Goal: Information Seeking & Learning: Learn about a topic

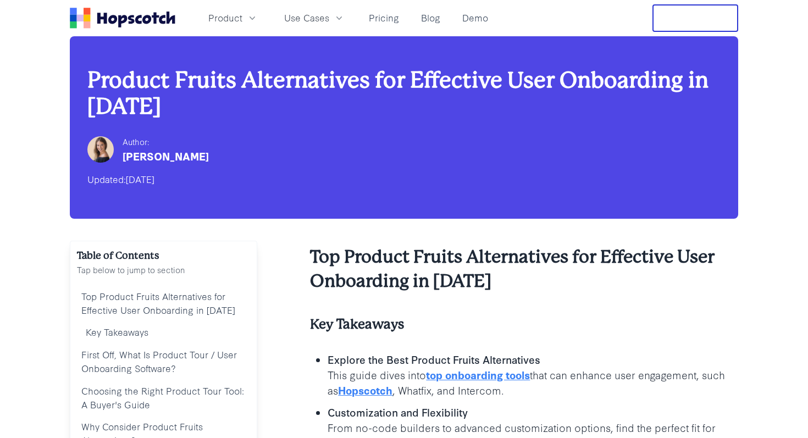
click at [122, 23] on icon "Home" at bounding box center [122, 18] width 105 height 21
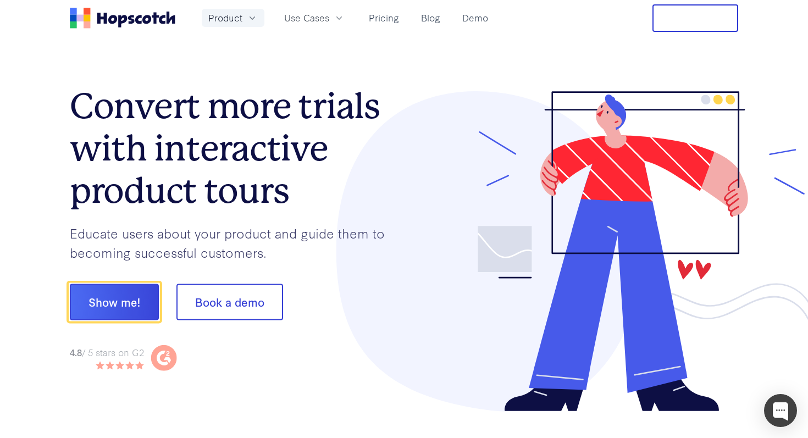
click at [250, 20] on icon "button" at bounding box center [252, 18] width 11 height 11
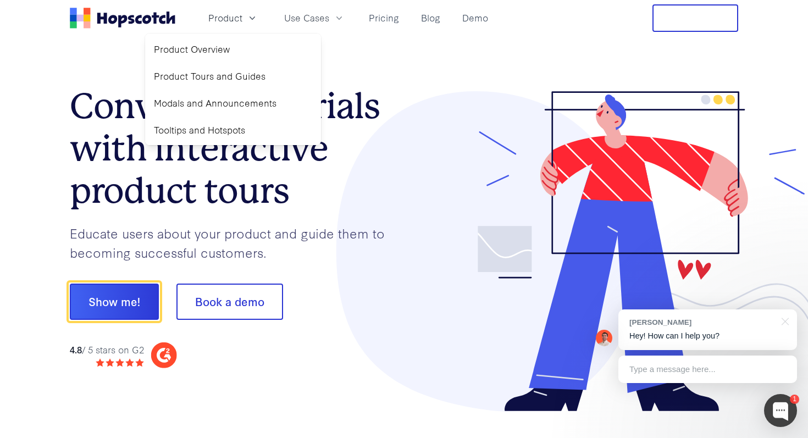
click at [96, 73] on section "Convert more trials with interactive product tours Educate users about your pro…" at bounding box center [404, 251] width 668 height 430
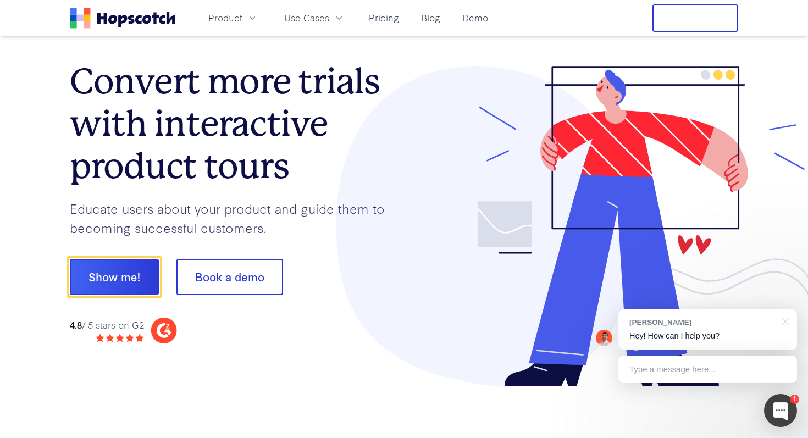
scroll to position [26, 0]
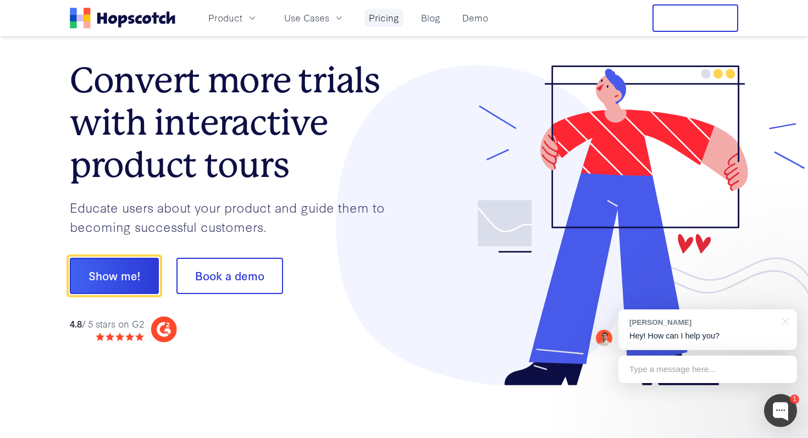
click at [385, 18] on link "Pricing" at bounding box center [383, 18] width 39 height 18
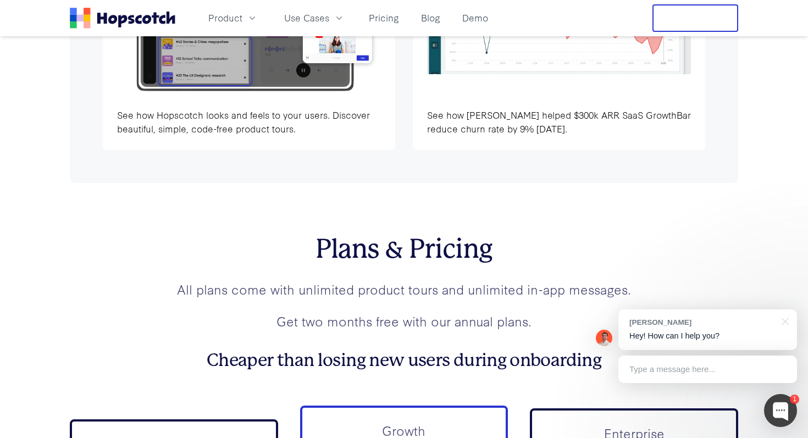
scroll to position [3166, 0]
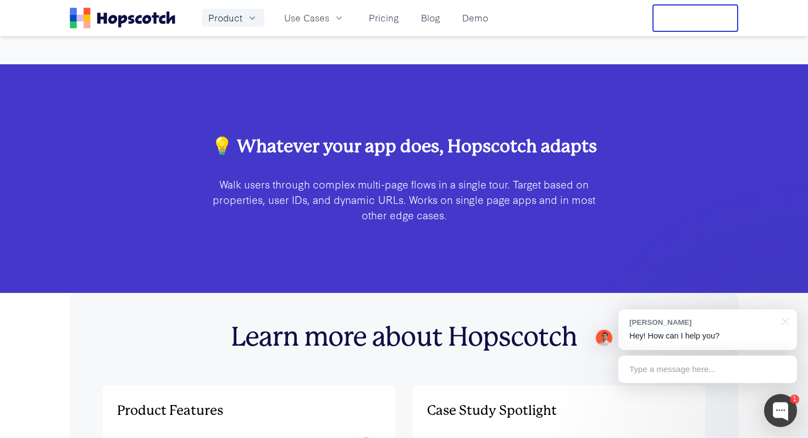
click at [236, 19] on span "Product" at bounding box center [225, 18] width 34 height 14
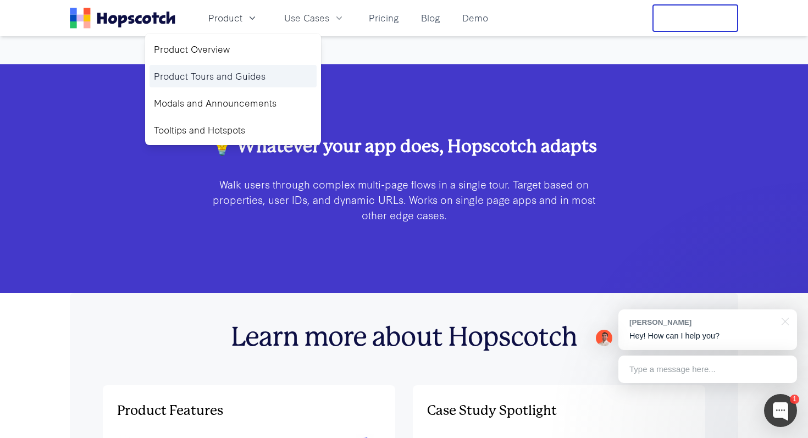
click at [226, 72] on link "Product Tours and Guides" at bounding box center [232, 76] width 167 height 23
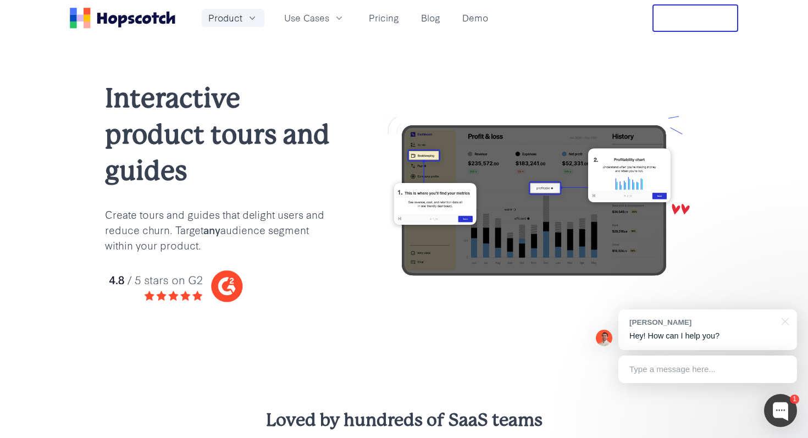
click at [229, 18] on span "Product" at bounding box center [225, 18] width 34 height 14
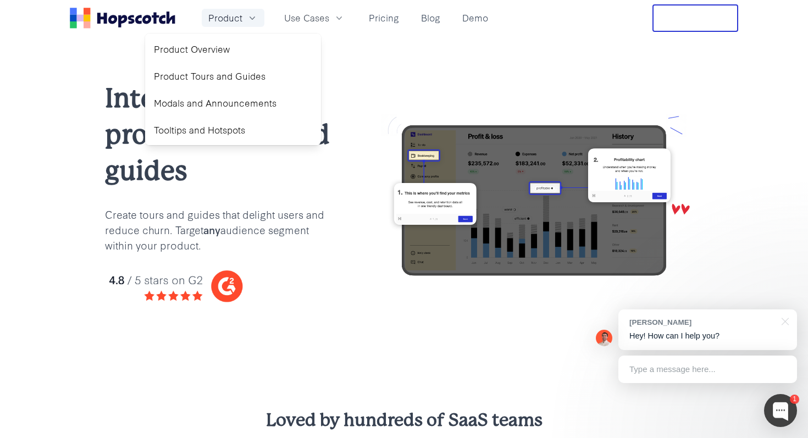
click at [230, 18] on span "Product" at bounding box center [225, 18] width 34 height 14
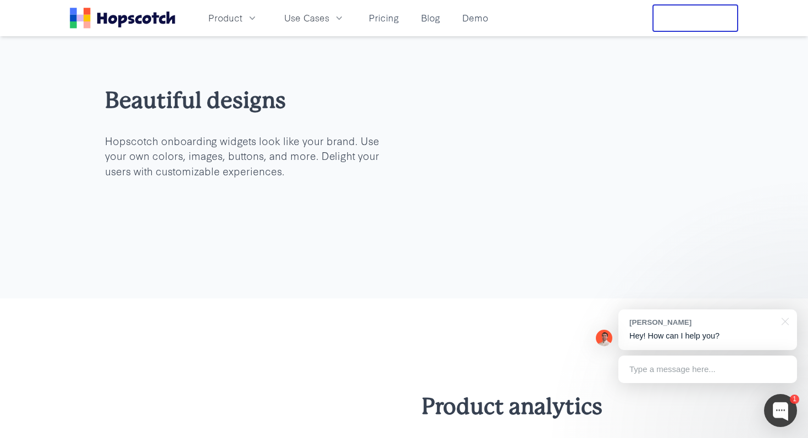
scroll to position [2264, 0]
